Goal: Task Accomplishment & Management: Manage account settings

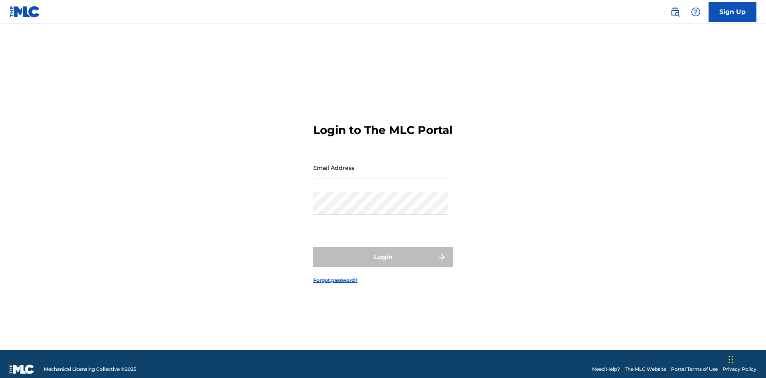
scroll to position [10, 0]
click at [381, 164] on input "Email Address" at bounding box center [380, 167] width 135 height 23
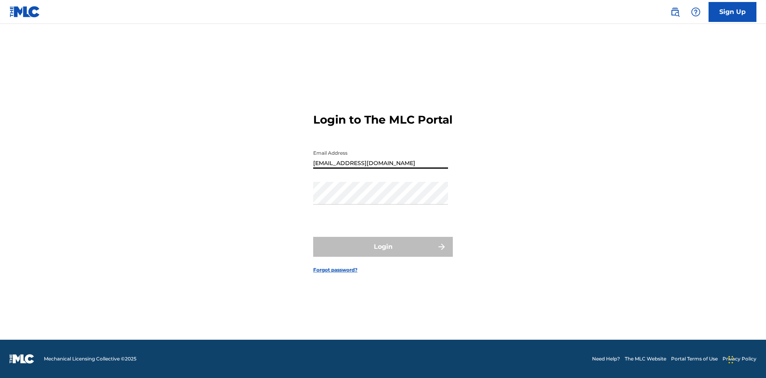
type input "[EMAIL_ADDRESS][DOMAIN_NAME]"
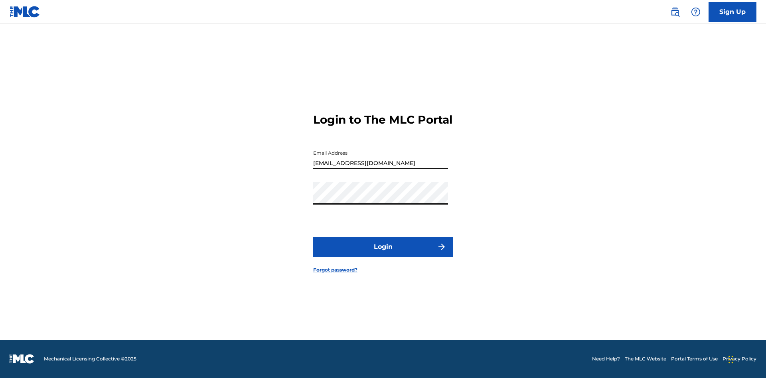
click at [383, 254] on button "Login" at bounding box center [383, 247] width 140 height 20
